Goal: Transaction & Acquisition: Book appointment/travel/reservation

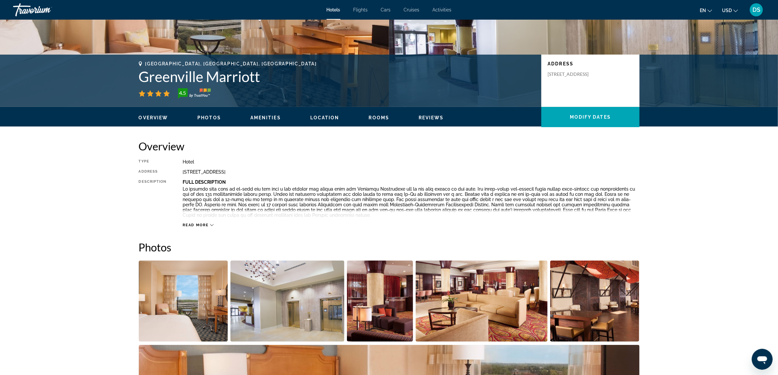
scroll to position [109, 0]
click at [198, 225] on span "Read more" at bounding box center [196, 225] width 26 height 4
click at [201, 224] on span "Read less" at bounding box center [195, 225] width 24 height 4
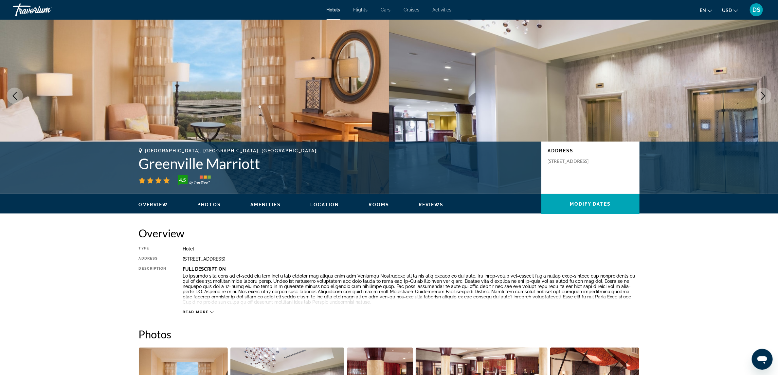
click at [211, 313] on icon "Main content" at bounding box center [212, 313] width 4 height 2
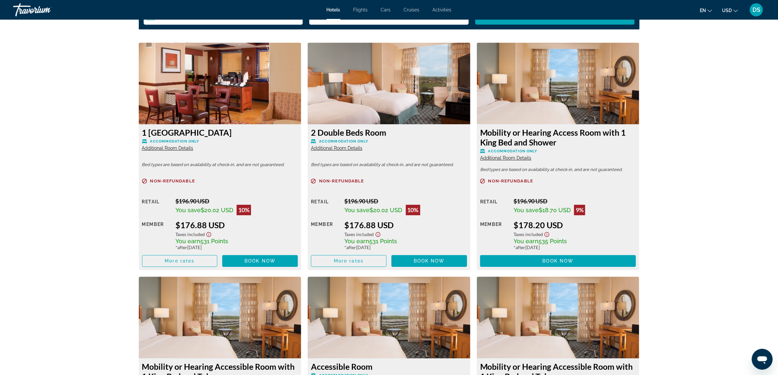
scroll to position [872, 0]
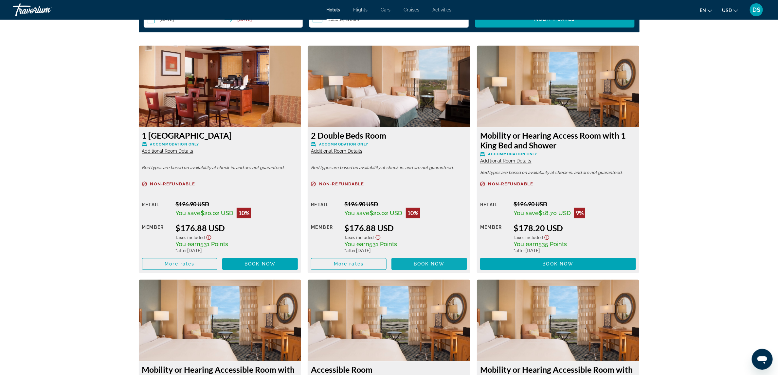
click at [422, 262] on span "Book now" at bounding box center [429, 263] width 31 height 5
click at [261, 262] on span "Book now" at bounding box center [259, 263] width 31 height 5
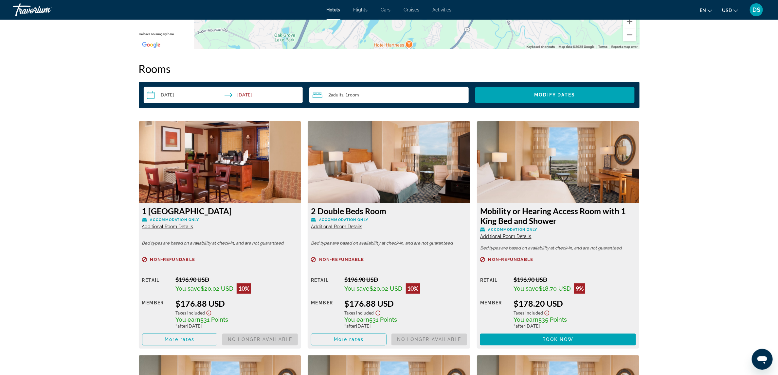
scroll to position [794, 0]
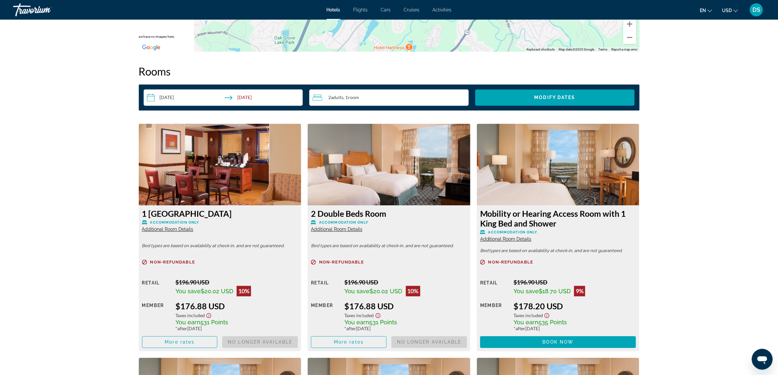
click at [423, 342] on span "Book now No longer available" at bounding box center [429, 342] width 76 height 12
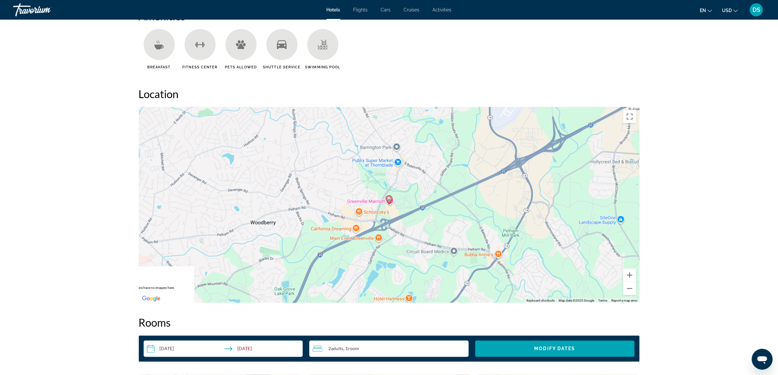
scroll to position [536, 0]
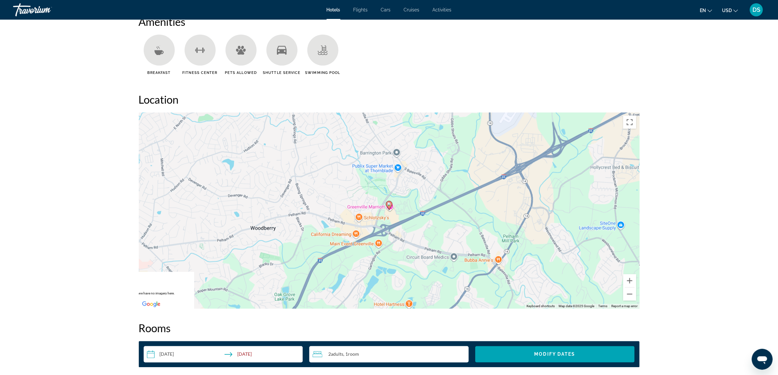
click at [390, 206] on image "Main content" at bounding box center [389, 205] width 4 height 4
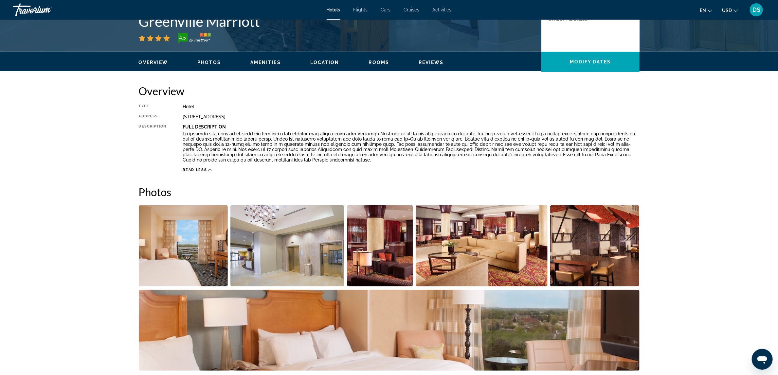
scroll to position [123, 0]
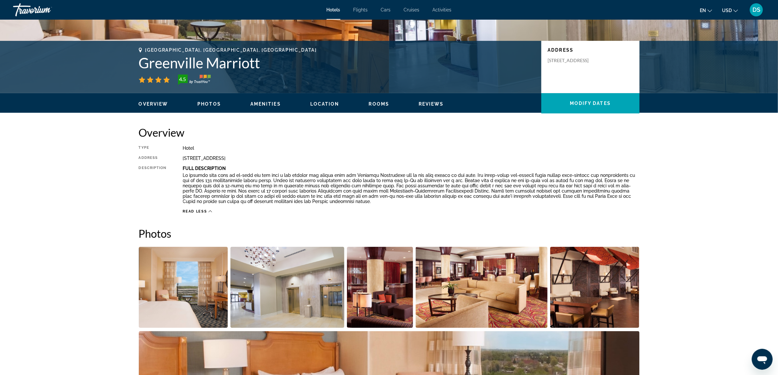
drag, startPoint x: 183, startPoint y: 157, endPoint x: 259, endPoint y: 158, distance: 75.9
click at [259, 158] on div "[STREET_ADDRESS]" at bounding box center [411, 158] width 457 height 5
copy div "[STREET_ADDRESS]"
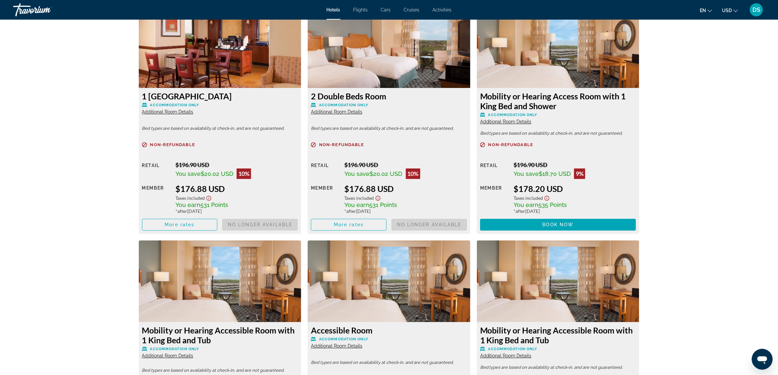
scroll to position [903, 0]
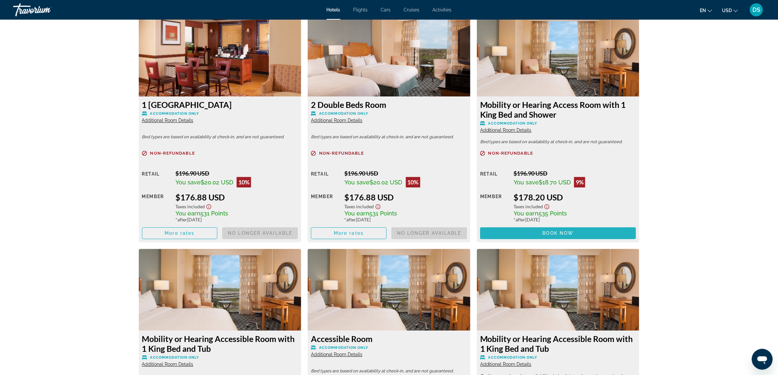
click at [547, 231] on span "Book now" at bounding box center [558, 233] width 31 height 5
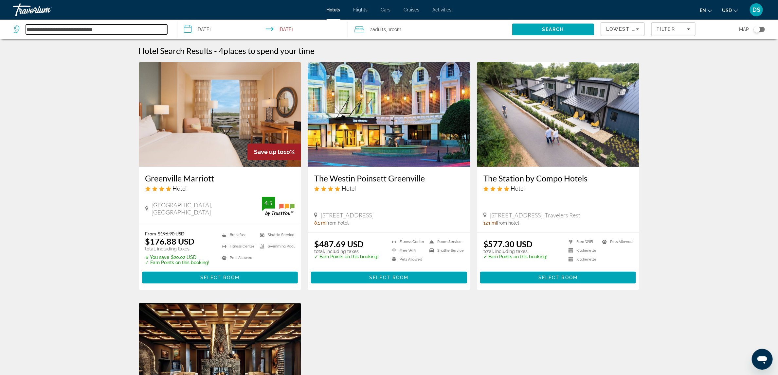
click at [125, 28] on input "**********" at bounding box center [96, 30] width 141 height 10
click at [67, 28] on input "**********" at bounding box center [96, 30] width 141 height 10
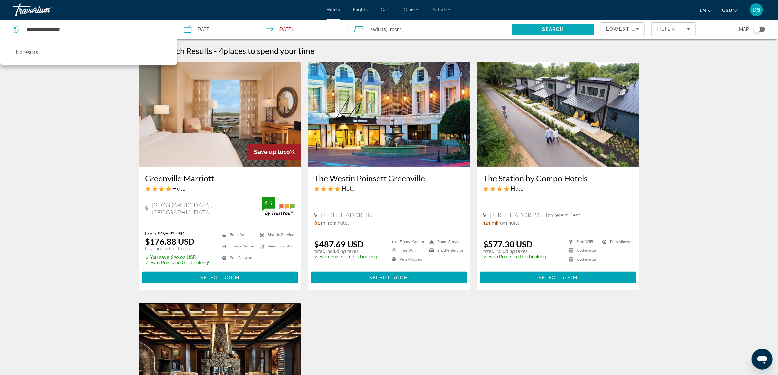
click at [534, 26] on span "Search" at bounding box center [553, 30] width 82 height 16
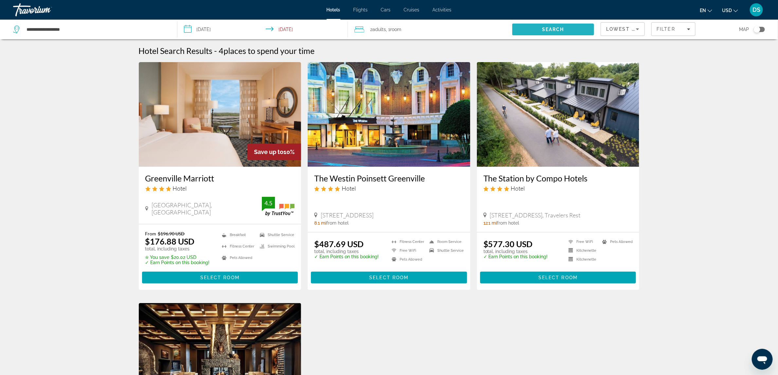
click at [539, 26] on span "Search" at bounding box center [553, 30] width 82 height 16
click at [81, 29] on input "**********" at bounding box center [96, 30] width 141 height 10
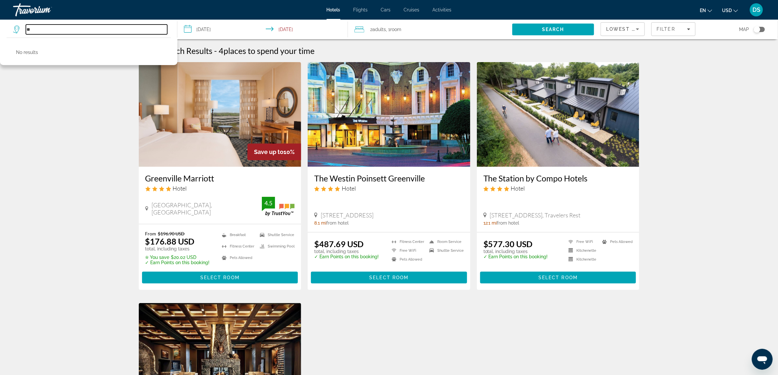
type input "*"
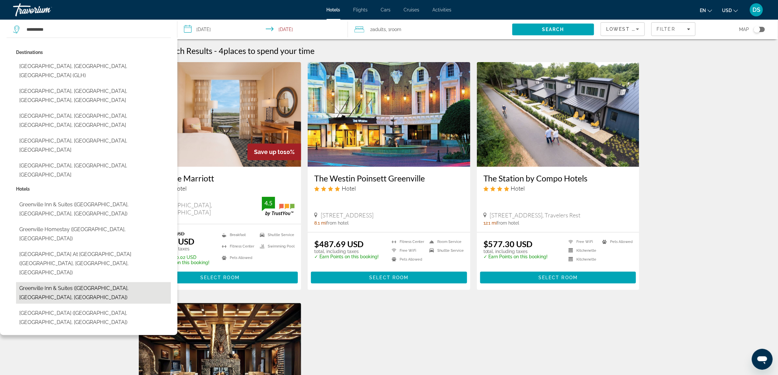
click at [91, 282] on button "Greenville Inn & Suites ([GEOGRAPHIC_DATA], [GEOGRAPHIC_DATA], [GEOGRAPHIC_DATA…" at bounding box center [93, 293] width 155 height 22
type input "**********"
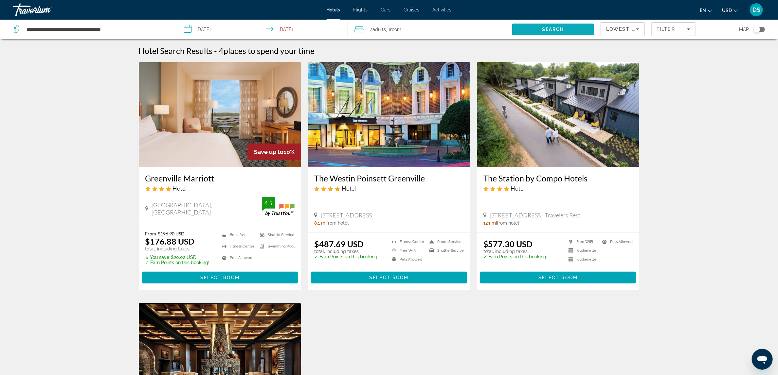
click at [547, 27] on span "Search" at bounding box center [553, 29] width 22 height 5
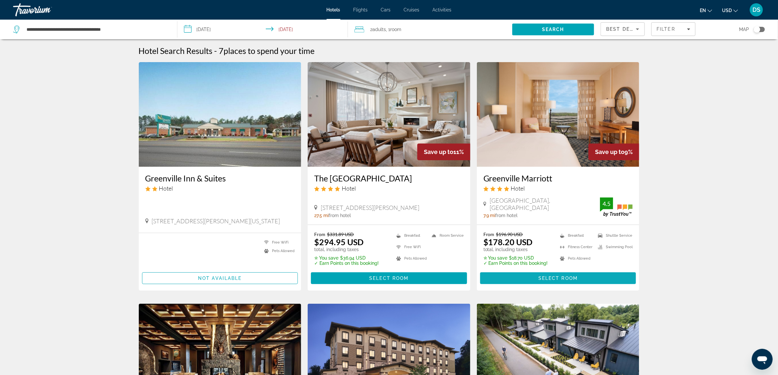
click at [558, 277] on span "Select Room" at bounding box center [557, 278] width 39 height 5
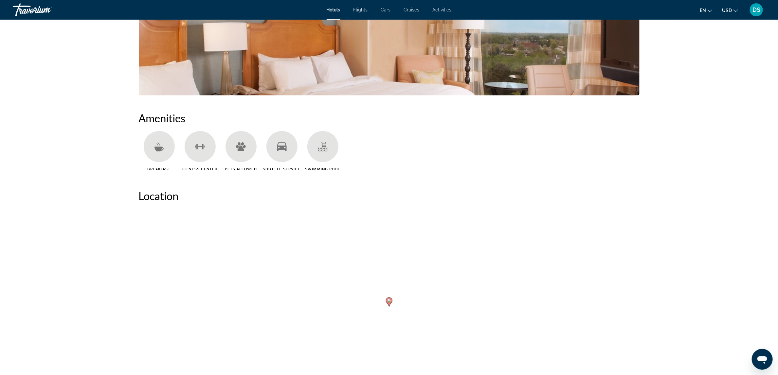
scroll to position [452, 0]
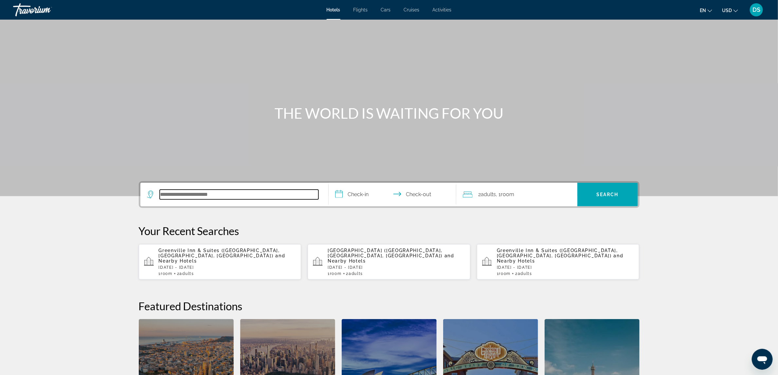
click at [198, 191] on input "Search hotel destination" at bounding box center [239, 195] width 159 height 10
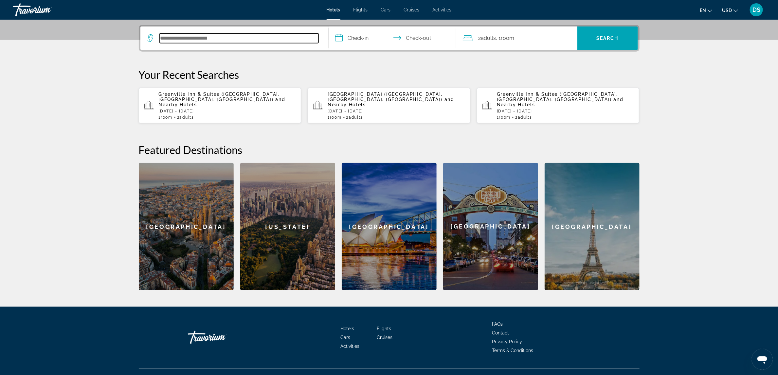
scroll to position [160, 0]
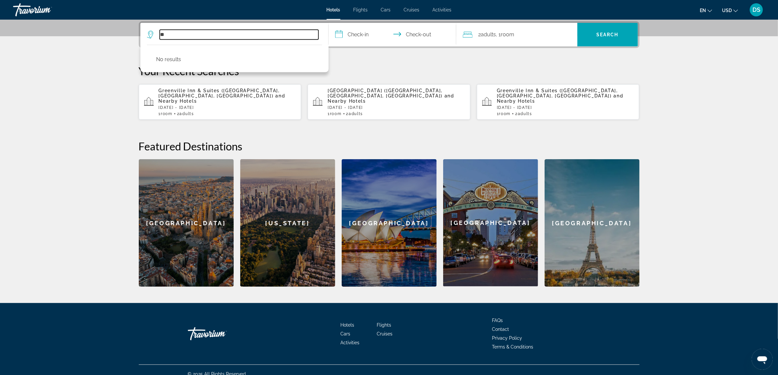
type input "*"
click at [206, 38] on input "**********" at bounding box center [239, 35] width 159 height 10
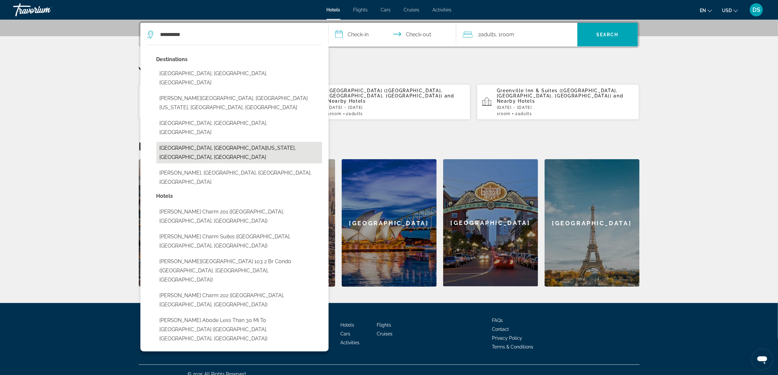
click at [198, 142] on button "Covington, Central Georgia, GA, United States" at bounding box center [239, 153] width 166 height 22
type input "**********"
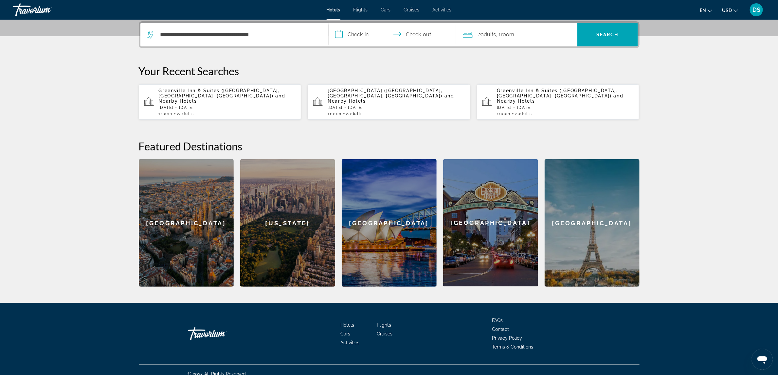
click at [362, 32] on input "**********" at bounding box center [394, 36] width 130 height 26
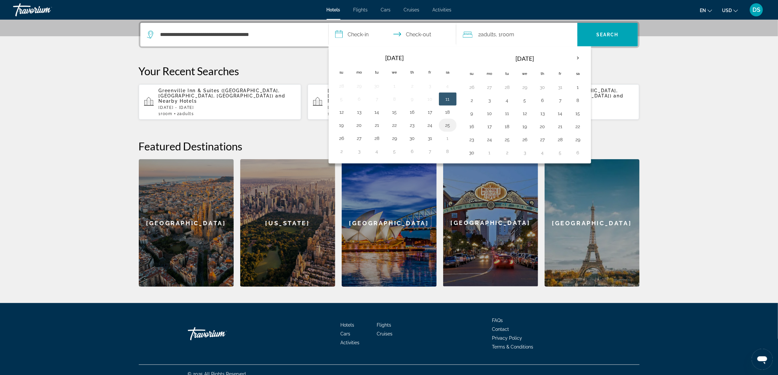
click at [449, 126] on button "25" at bounding box center [447, 125] width 10 height 9
click at [346, 137] on button "26" at bounding box center [341, 138] width 10 height 9
type input "**********"
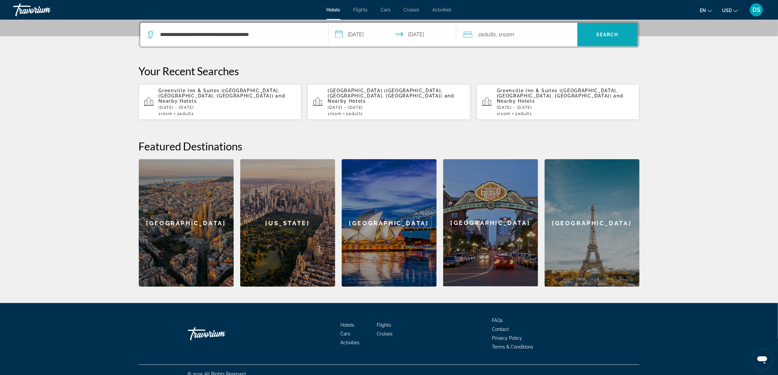
click at [604, 33] on span "Search" at bounding box center [607, 34] width 22 height 5
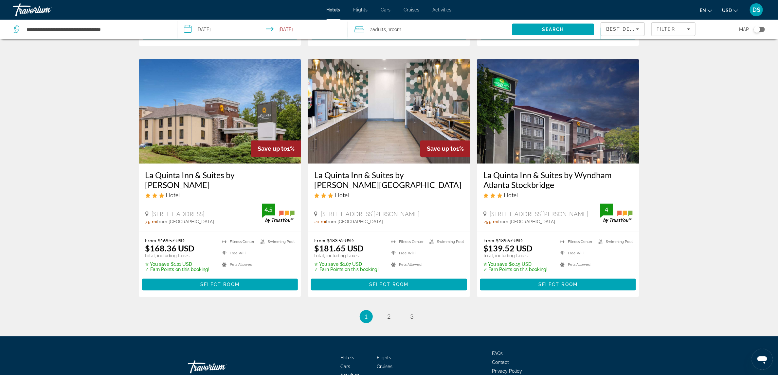
scroll to position [768, 0]
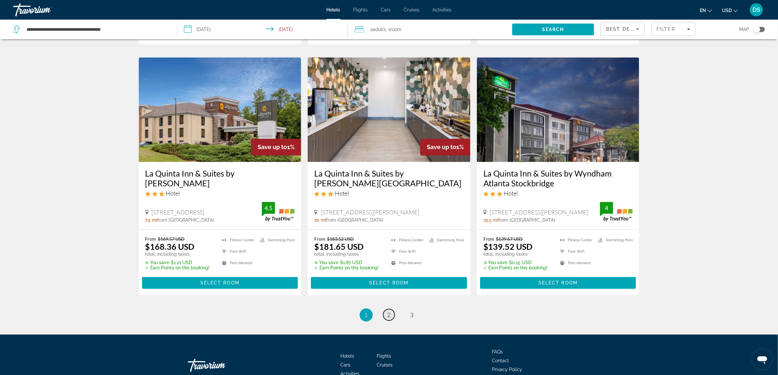
click at [387, 312] on span "2" at bounding box center [388, 315] width 3 height 7
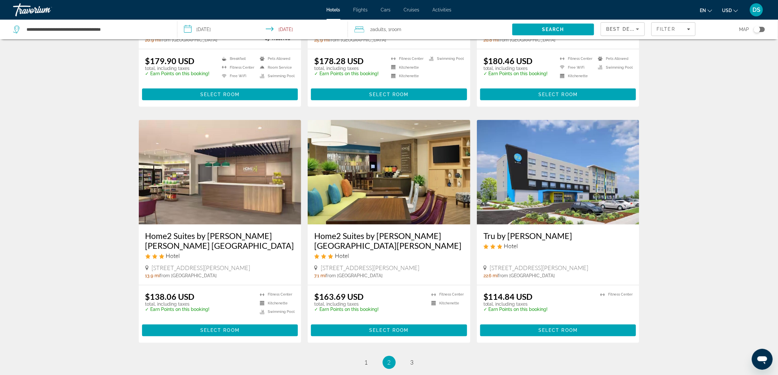
scroll to position [686, 0]
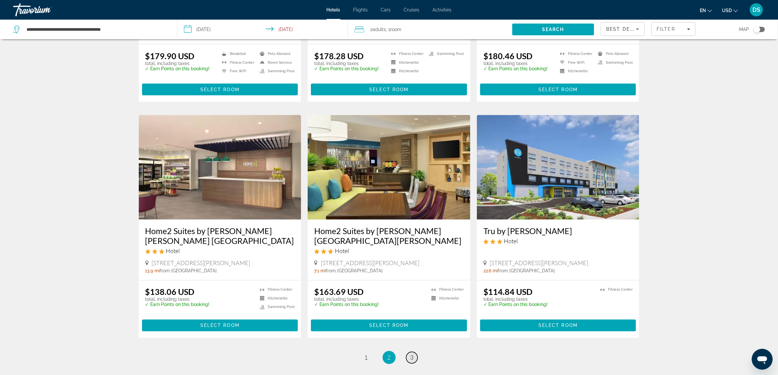
click at [414, 352] on link "page 3" at bounding box center [411, 357] width 11 height 11
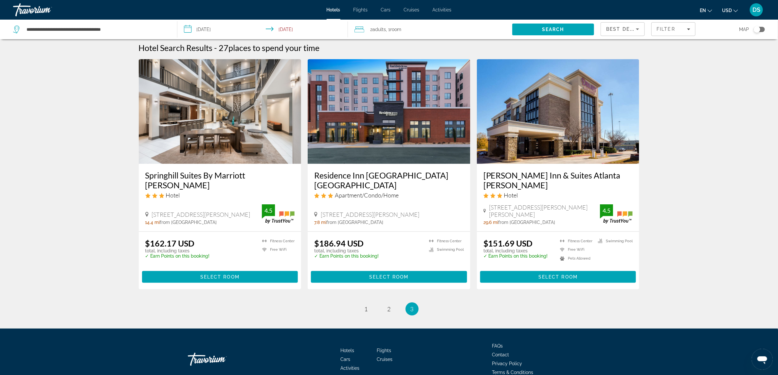
scroll to position [4, 0]
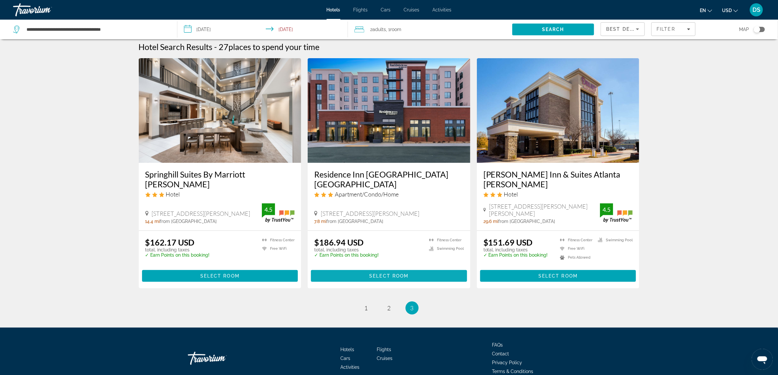
click at [390, 274] on span "Select Room" at bounding box center [388, 276] width 39 height 5
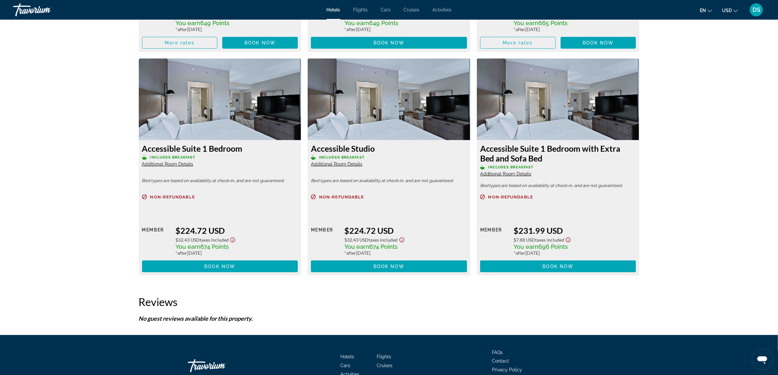
scroll to position [1981, 0]
